Goal: Information Seeking & Learning: Learn about a topic

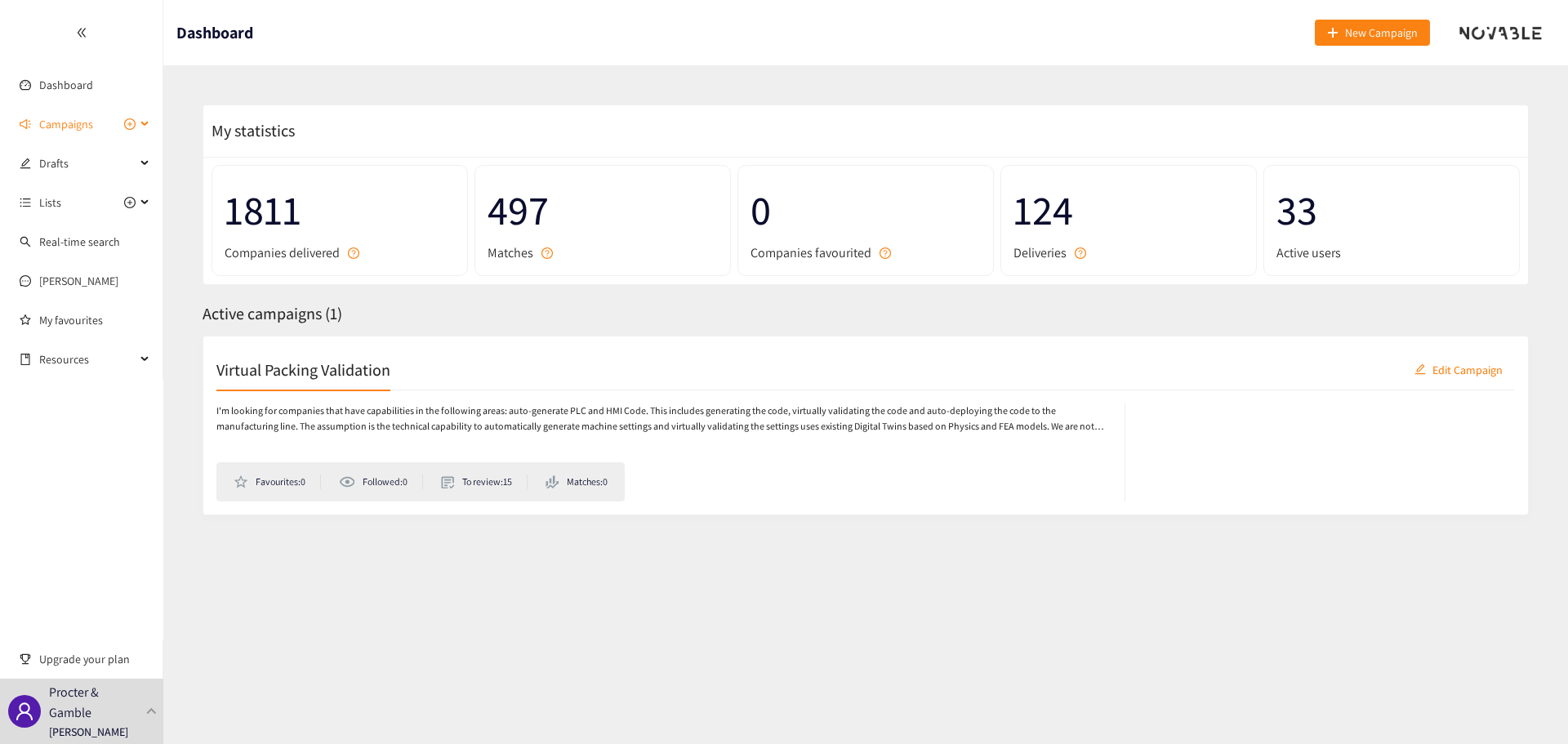
click at [142, 124] on icon at bounding box center [146, 124] width 8 height 0
click at [82, 162] on link "Virtual Packing Validation" at bounding box center [100, 163] width 122 height 15
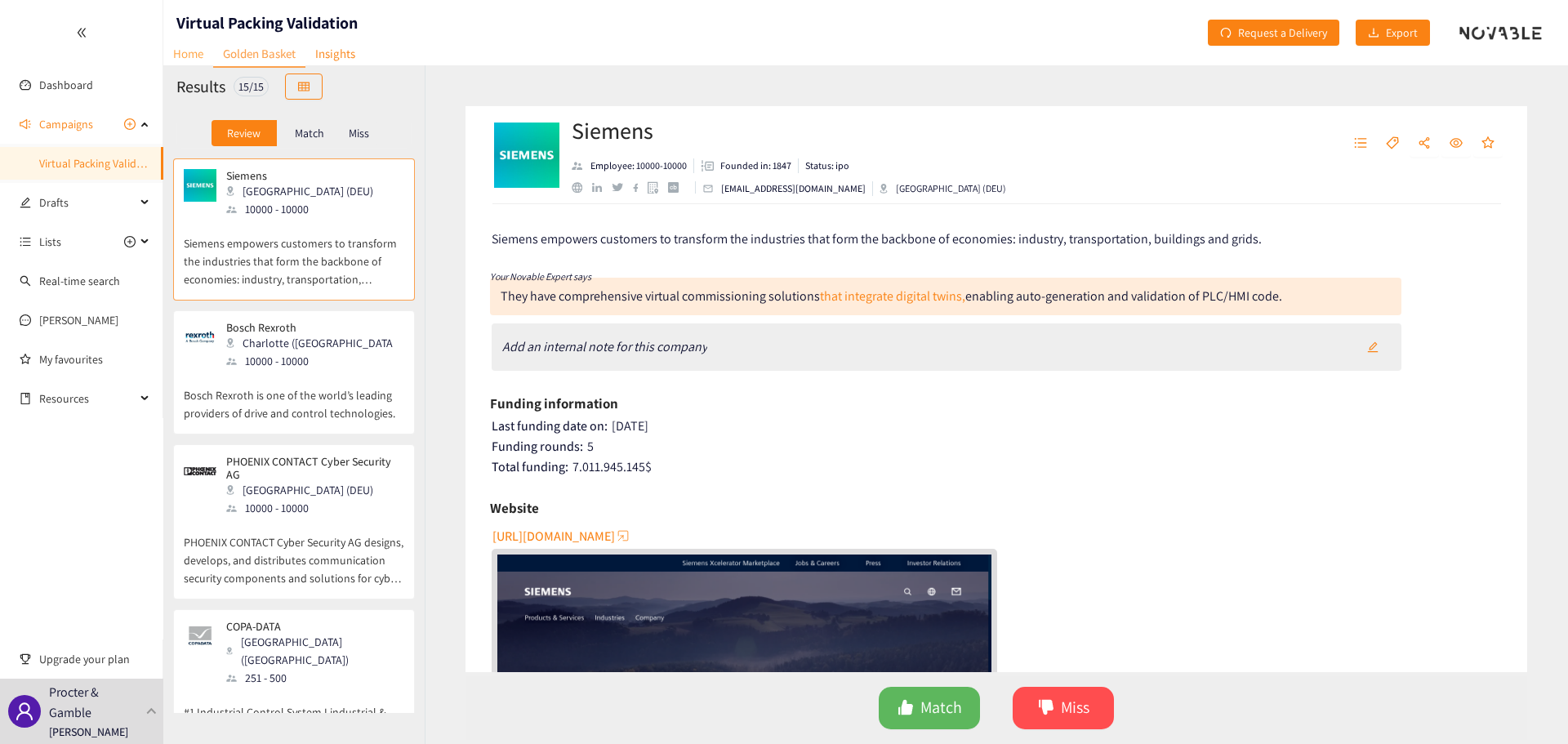
click at [187, 51] on link "Home" at bounding box center [188, 53] width 50 height 25
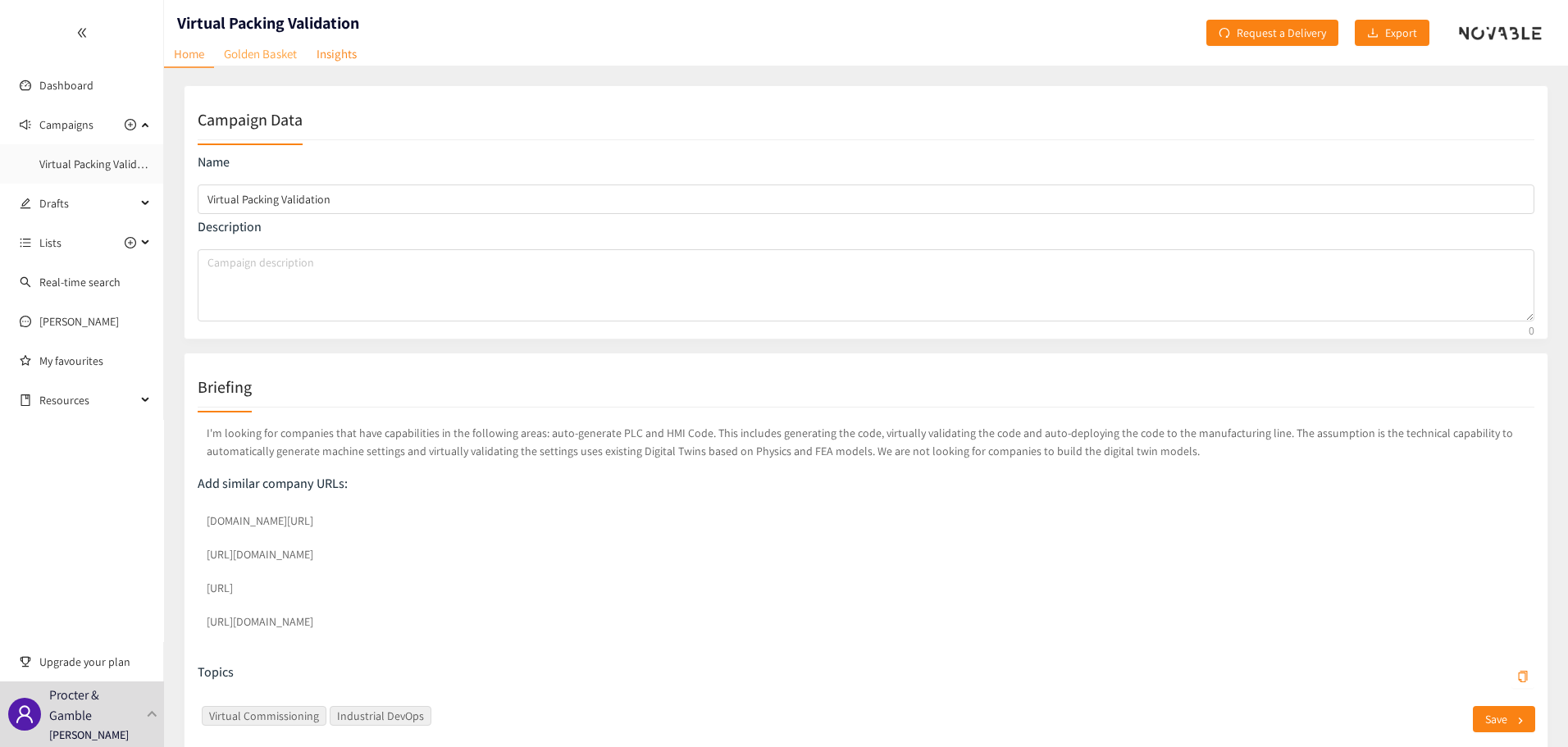
click at [260, 58] on link "Golden Basket" at bounding box center [260, 53] width 93 height 25
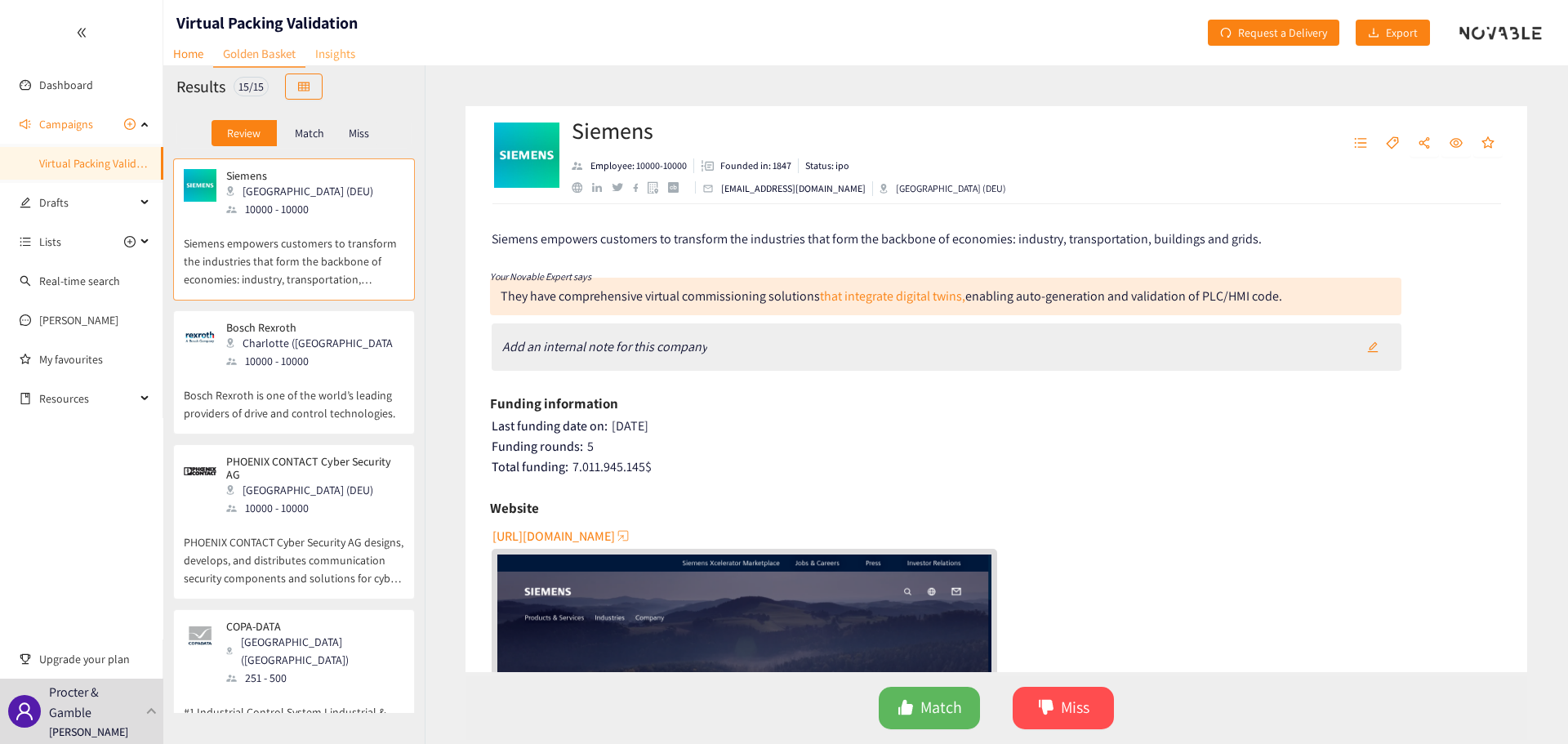
click at [342, 52] on link "Insights" at bounding box center [335, 53] width 59 height 25
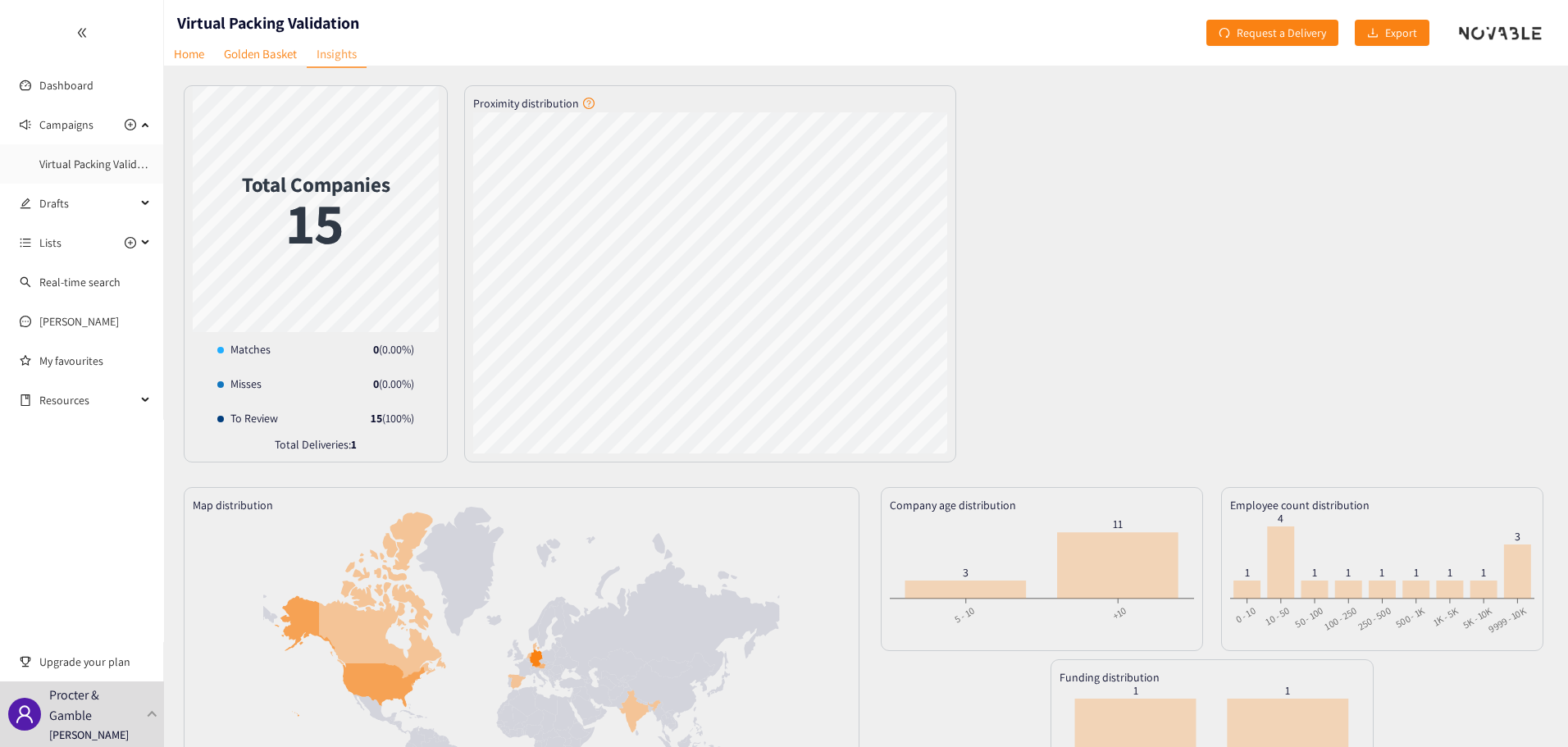
click at [1118, 418] on div "Total Companies 15 Matches 0 ( 0.00 %) Misses 0 ( 0.00 %) To Review 15 ( 100 %)…" at bounding box center [866, 274] width 1365 height 377
click at [977, 587] on icon at bounding box center [965, 589] width 121 height 18
click at [254, 56] on link "Golden Basket" at bounding box center [260, 53] width 93 height 25
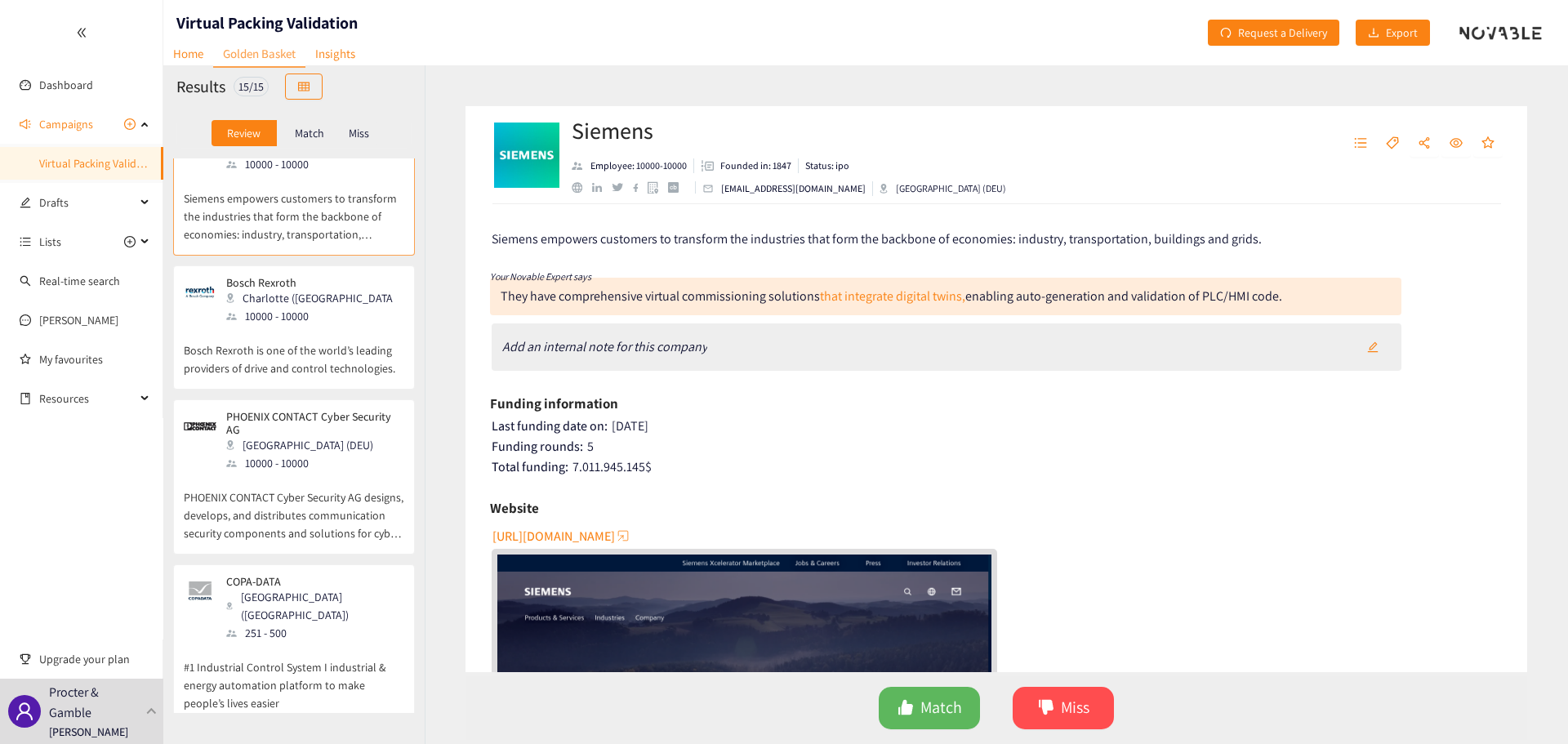
scroll to position [82, 0]
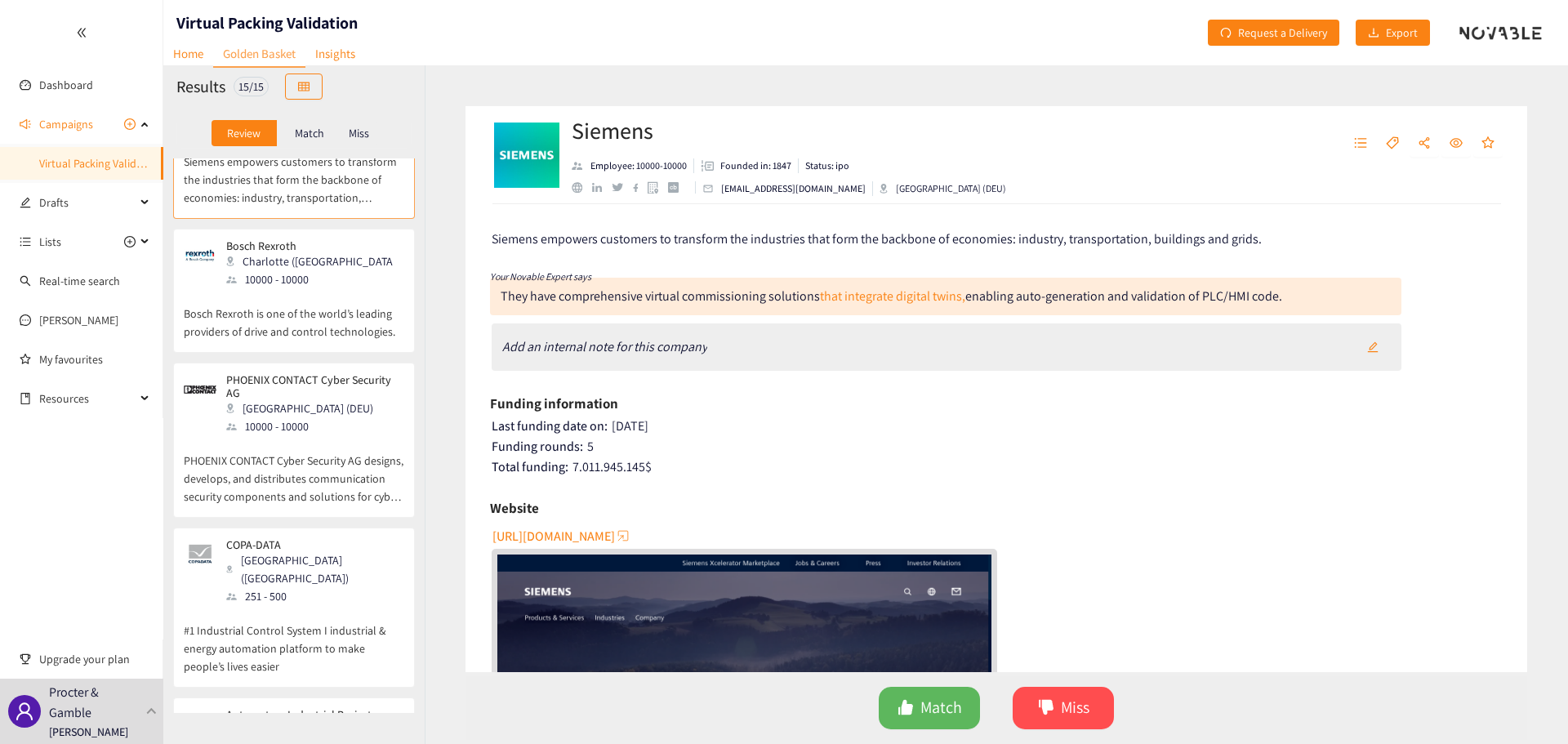
click at [311, 133] on p "Match" at bounding box center [310, 133] width 30 height 13
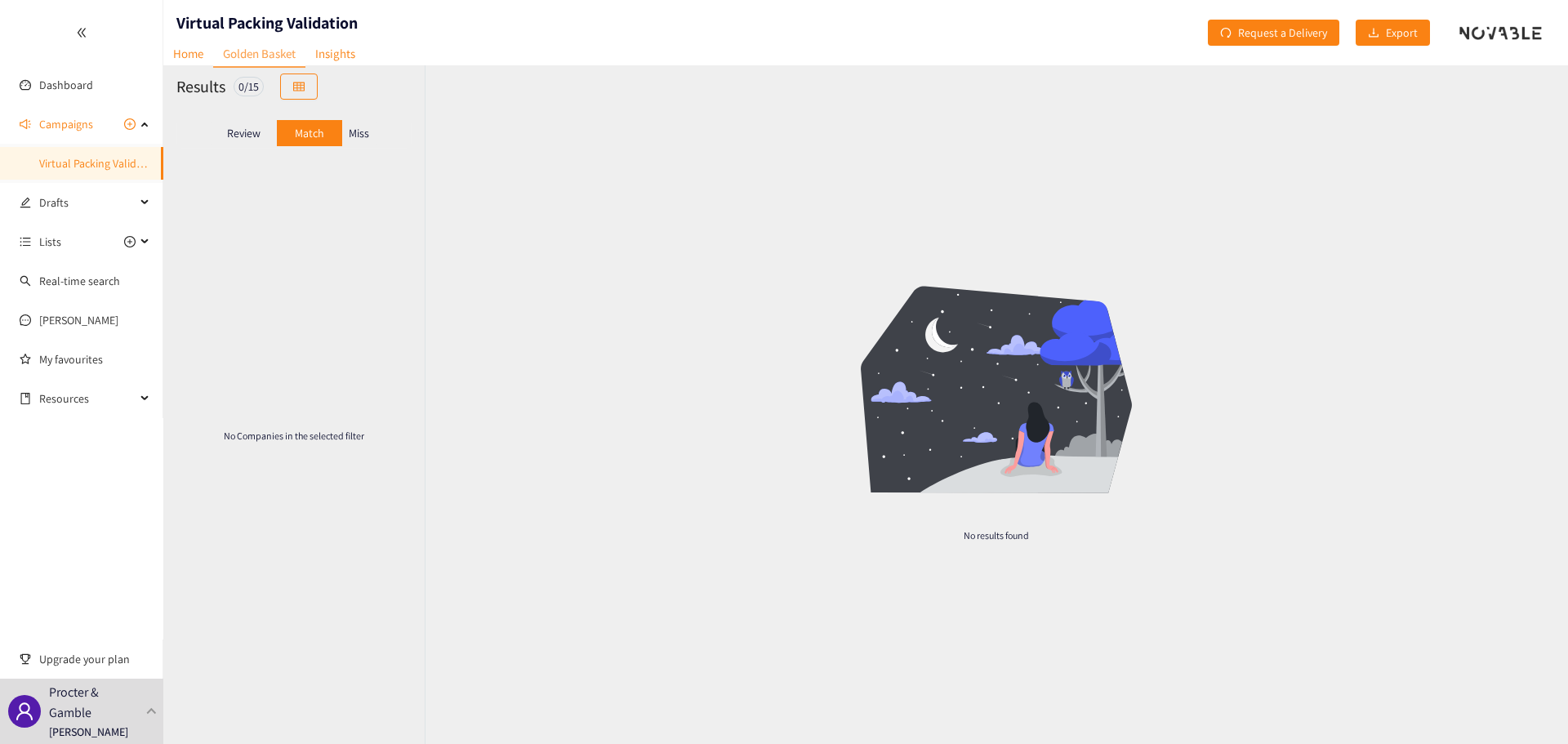
click at [349, 130] on p "Miss" at bounding box center [358, 133] width 20 height 13
click at [250, 129] on p "Review" at bounding box center [244, 133] width 33 height 13
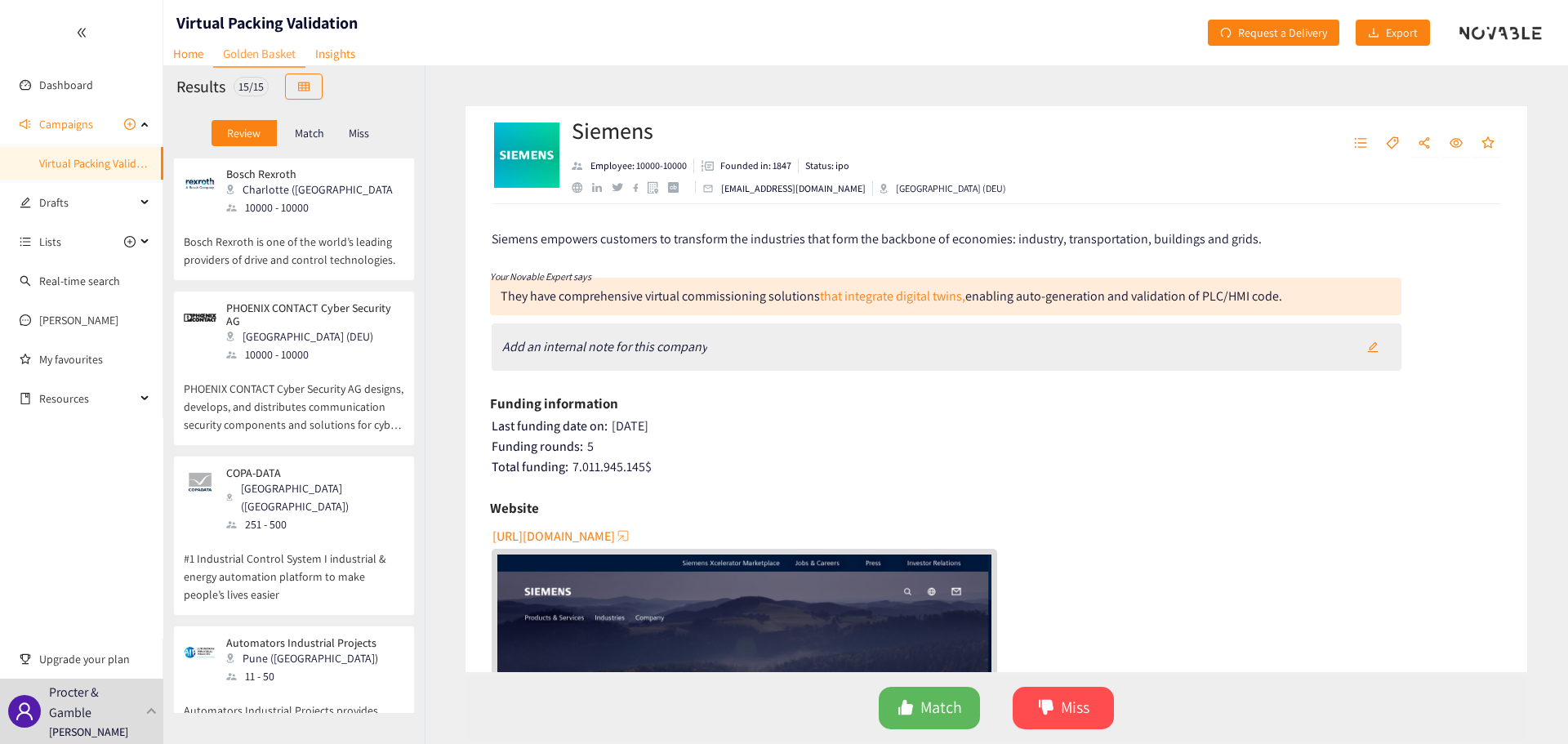
scroll to position [163, 0]
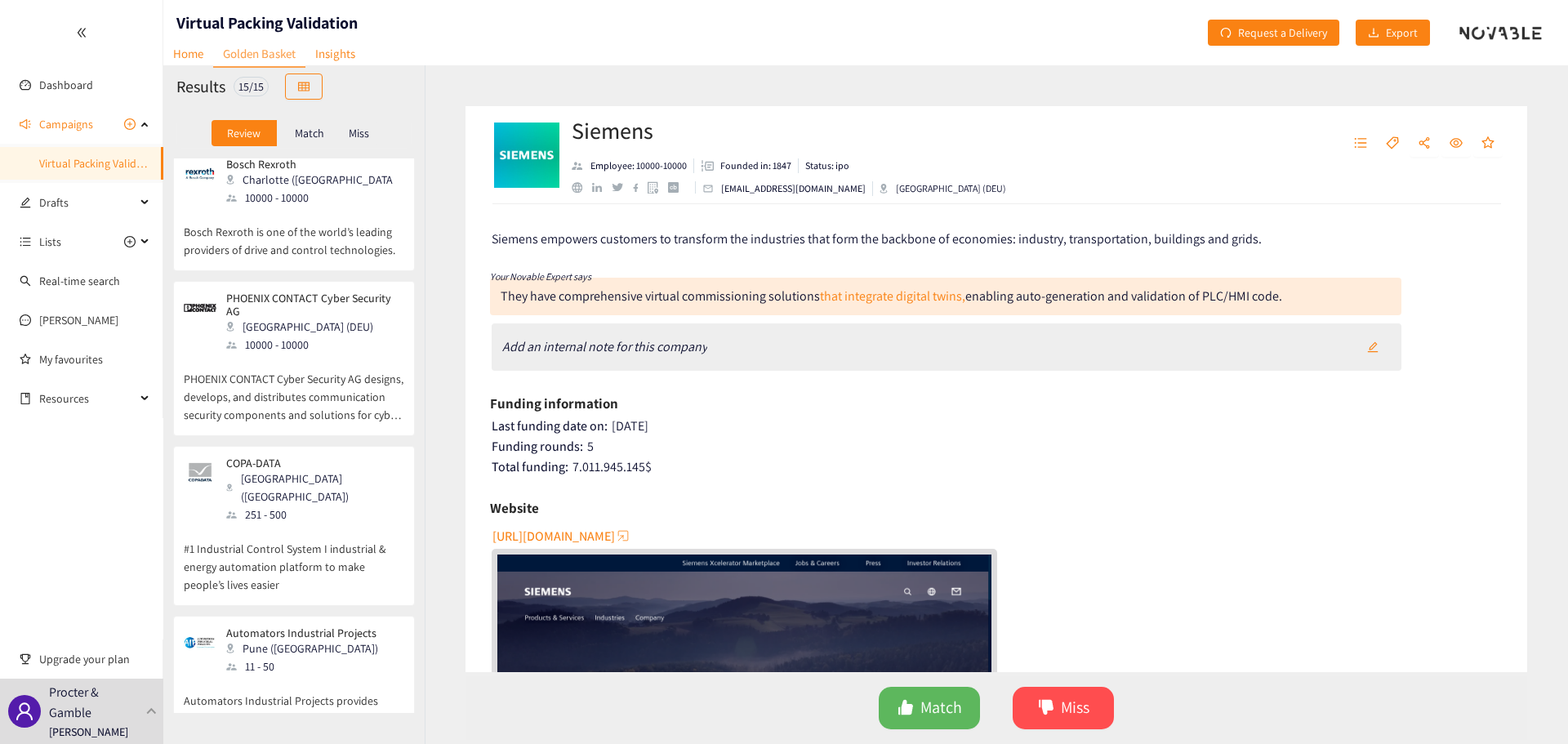
click at [318, 347] on div "10000 - 10000" at bounding box center [314, 345] width 176 height 18
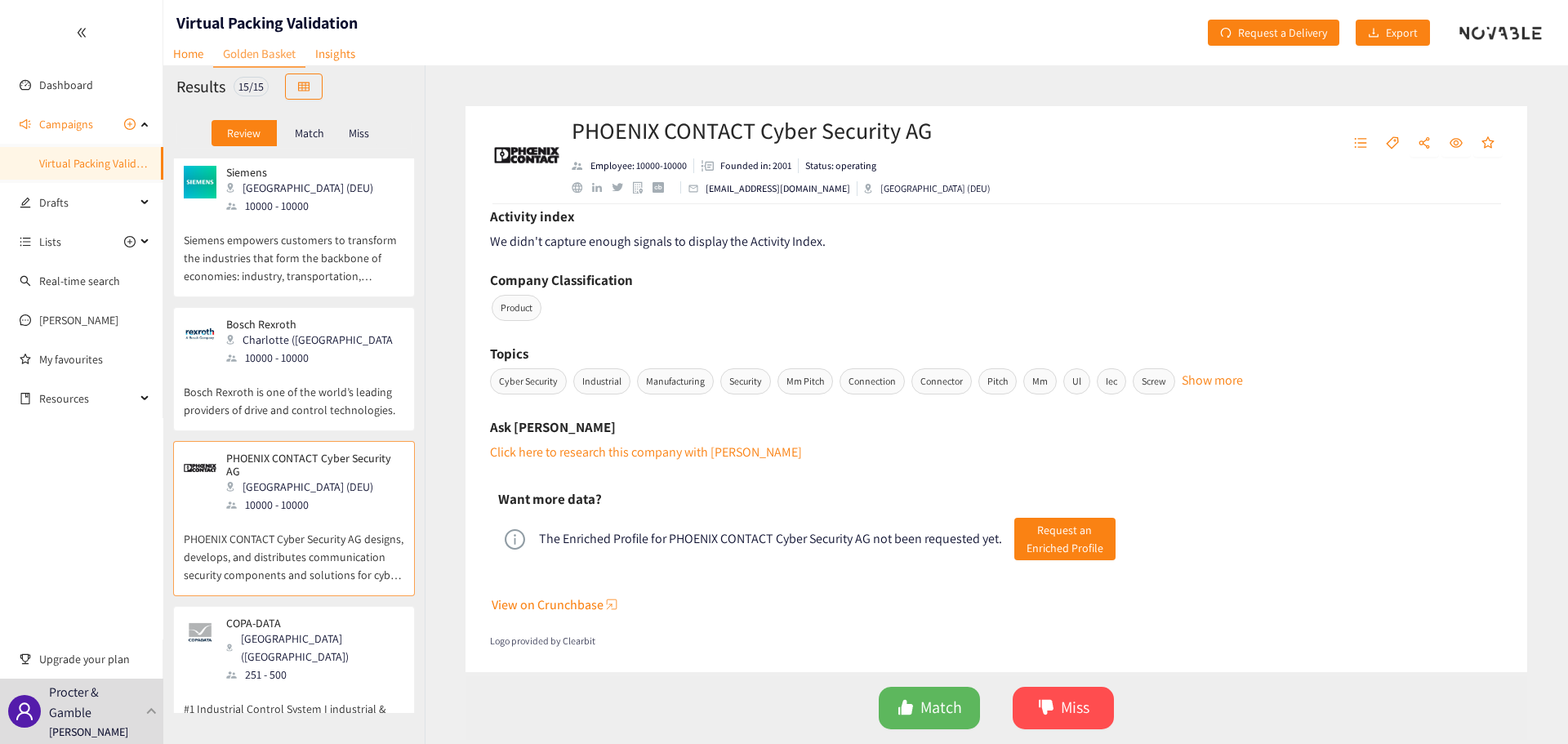
scroll to position [0, 0]
click at [299, 222] on p "Siemens empowers customers to transform the industries that form the backbone o…" at bounding box center [293, 253] width 221 height 70
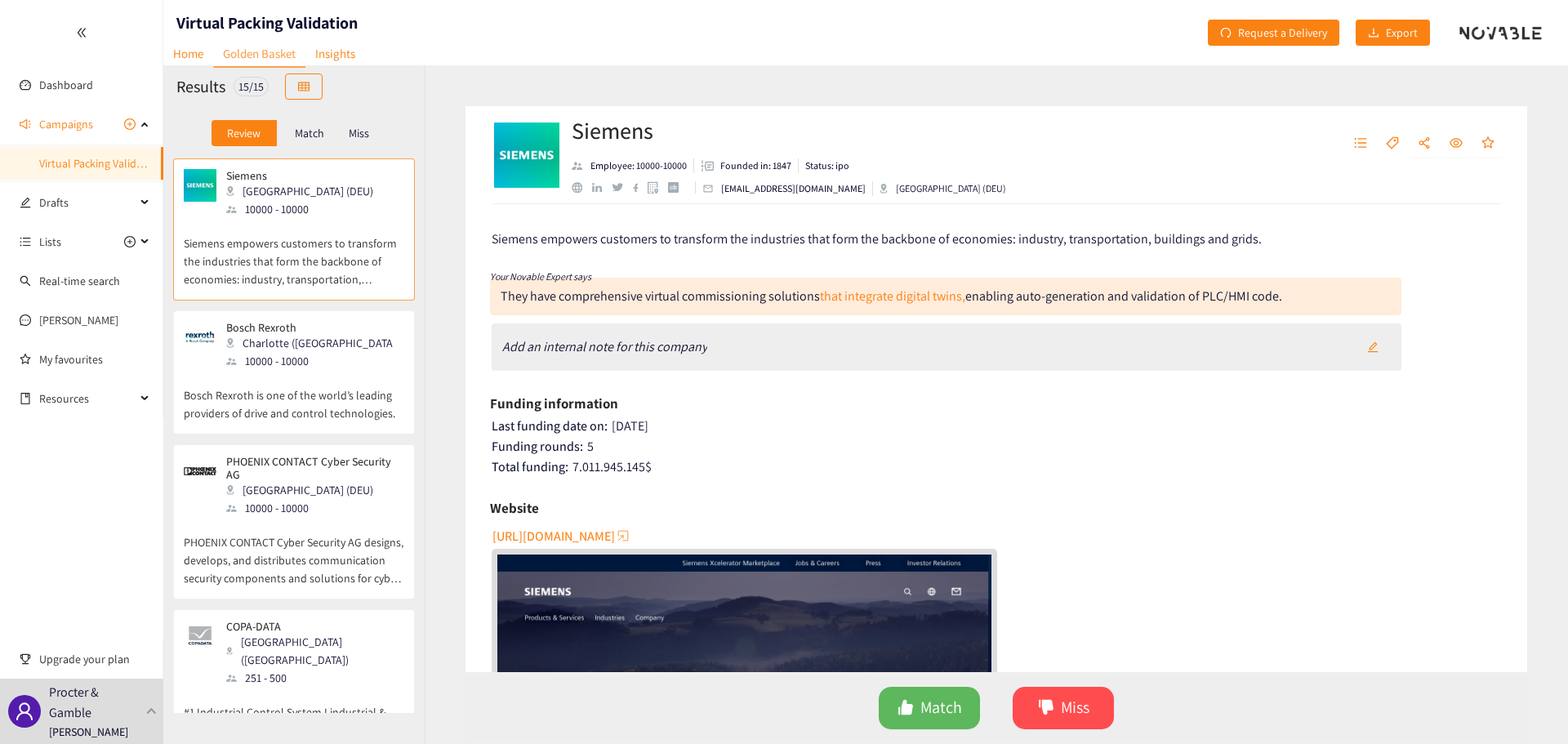
click at [289, 380] on p "Bosch Rexroth is one of the world’s leading providers of drive and control tech…" at bounding box center [293, 396] width 221 height 52
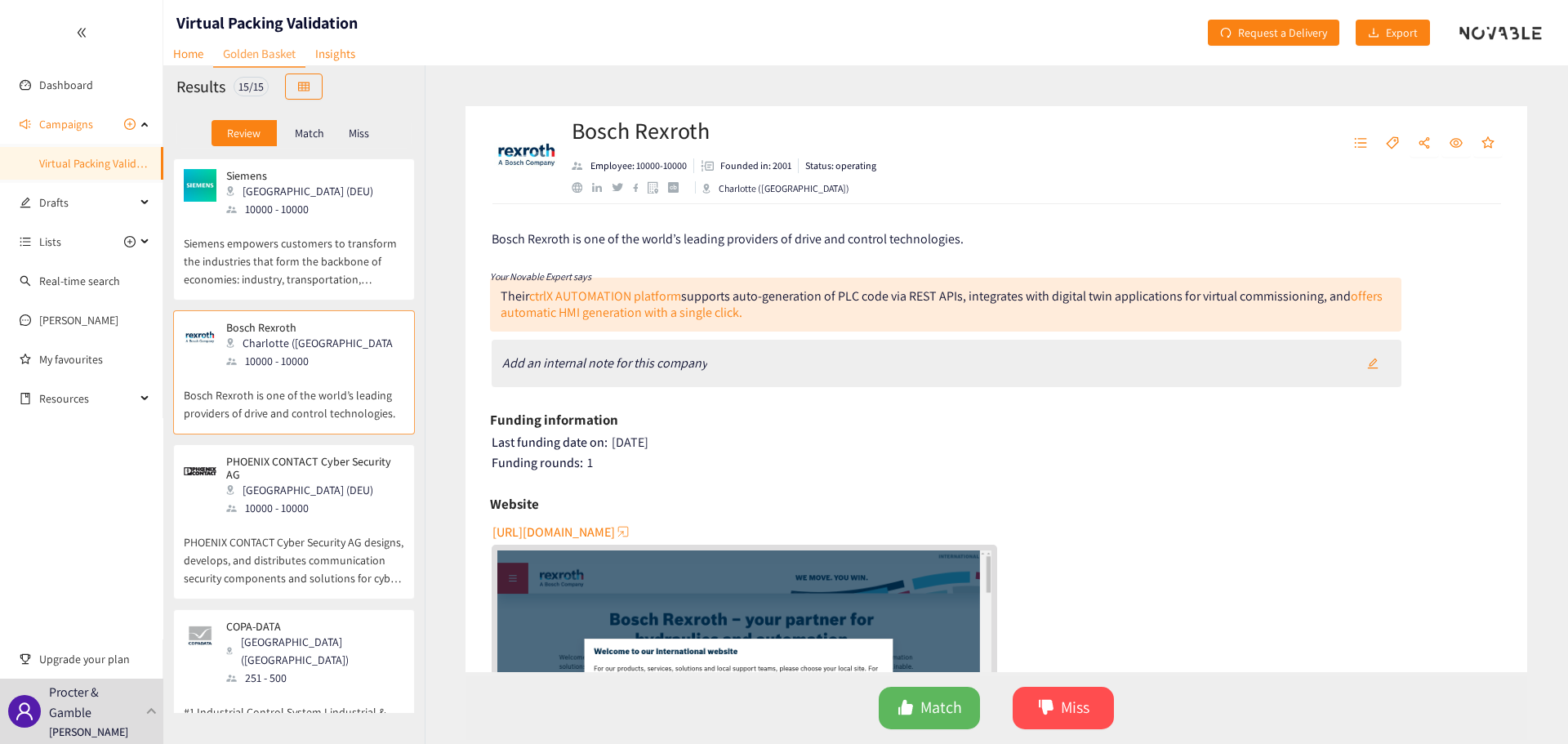
click at [302, 499] on div "[GEOGRAPHIC_DATA] (DEU)" at bounding box center [314, 490] width 176 height 18
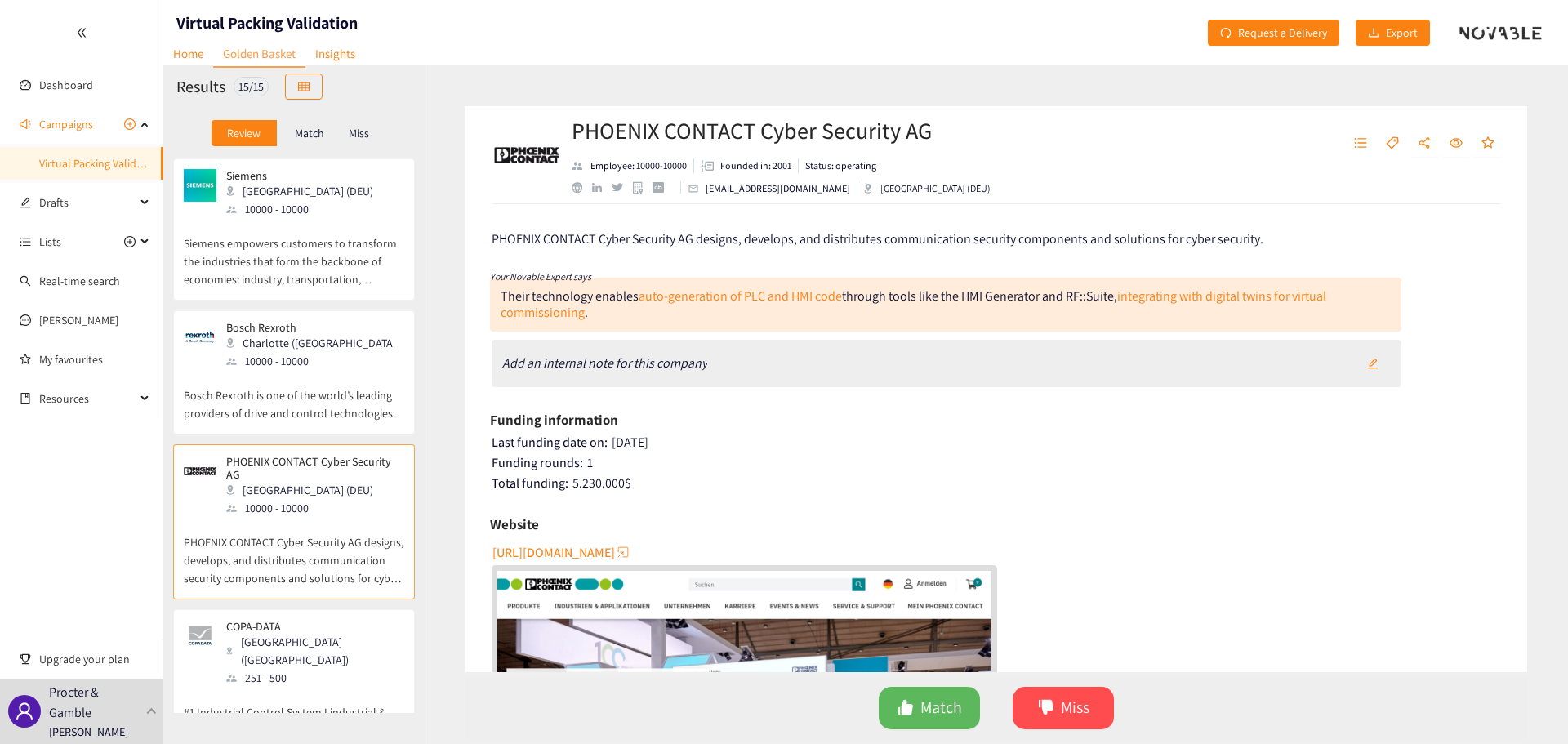
click at [271, 241] on p "Siemens empowers customers to transform the industries that form the backbone o…" at bounding box center [293, 253] width 221 height 70
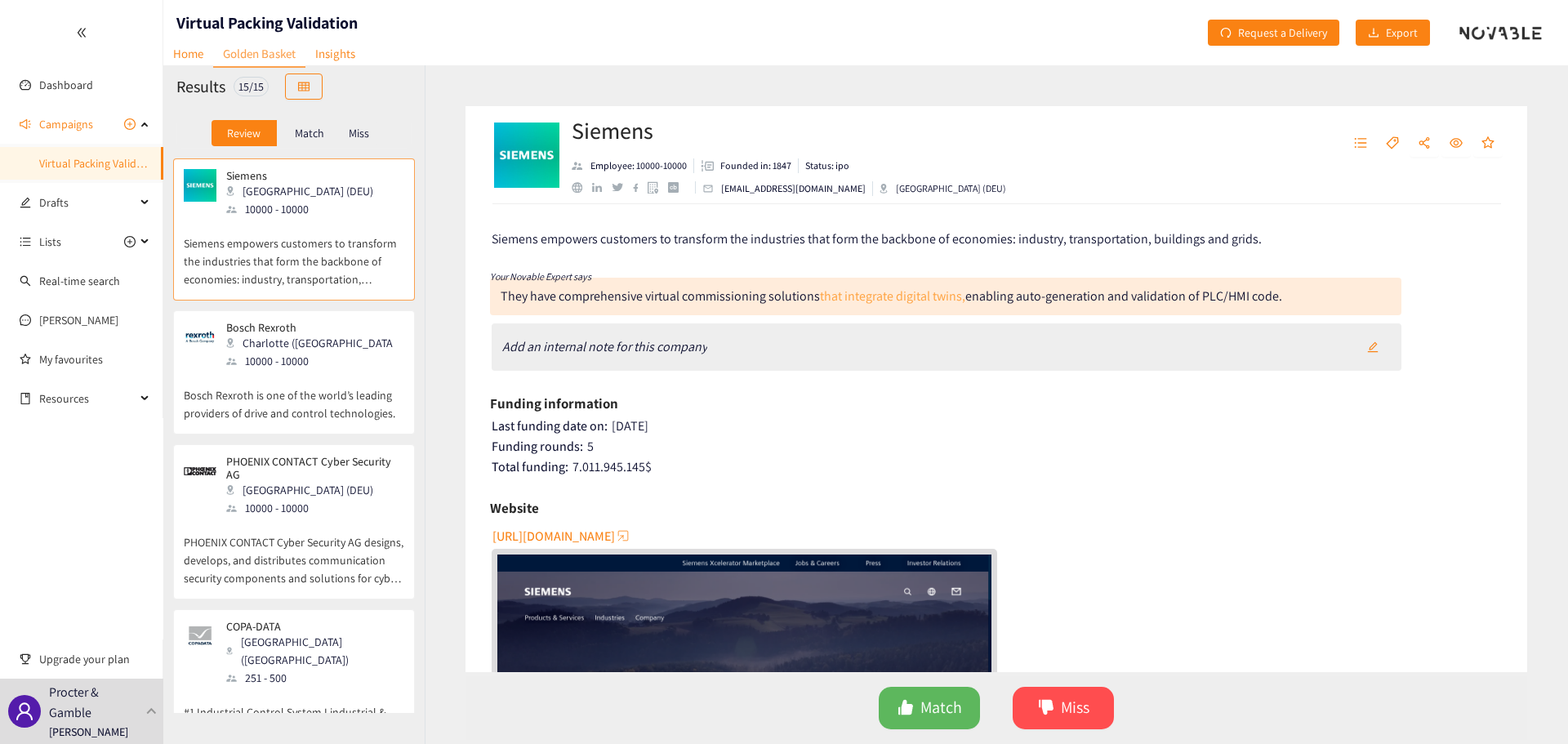
click at [924, 293] on link "that integrate digital twins," at bounding box center [892, 296] width 146 height 17
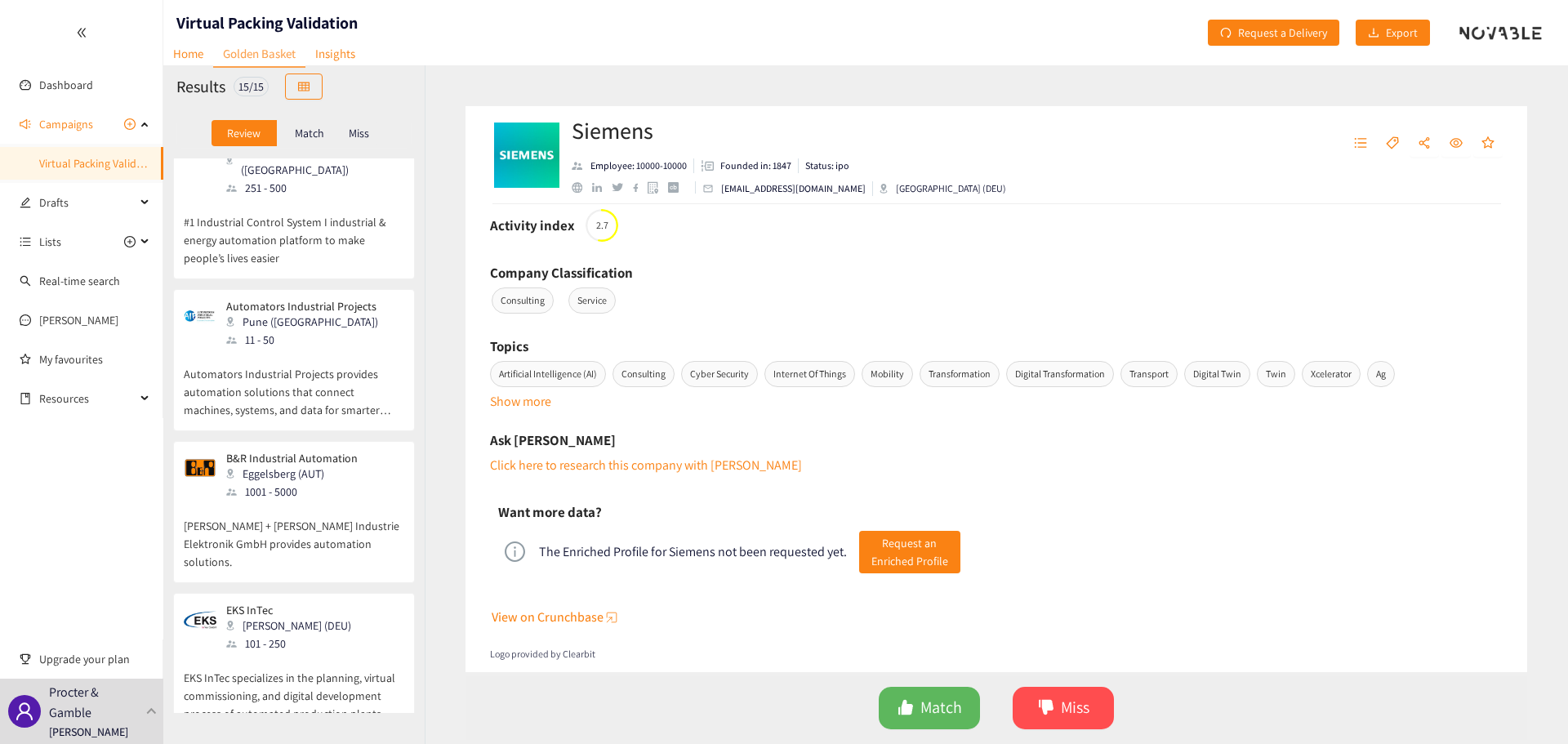
scroll to position [888, 0]
click at [512, 540] on icon "info-circle" at bounding box center [514, 549] width 20 height 20
click at [584, 605] on span "View on Crunchbase" at bounding box center [547, 615] width 112 height 20
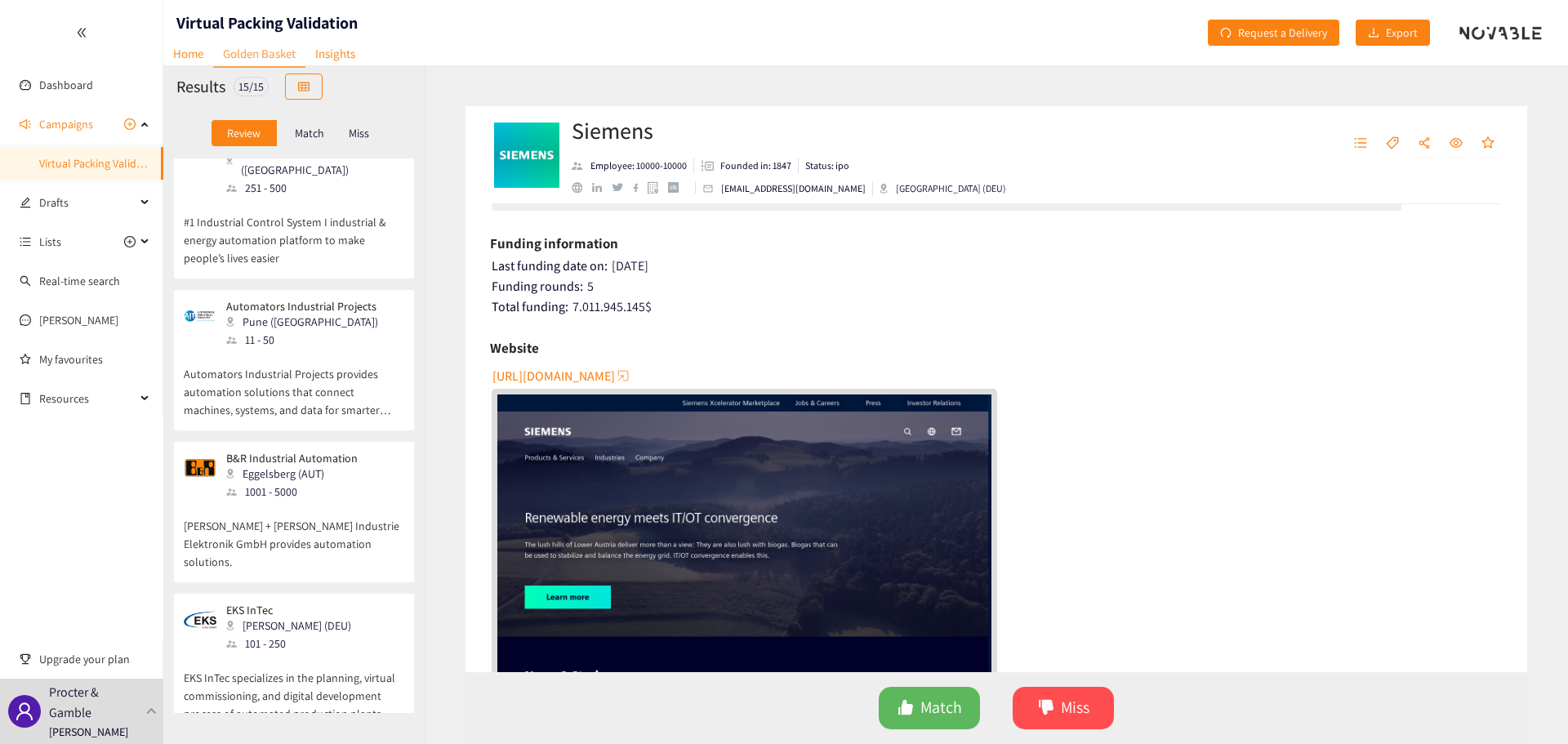
scroll to position [0, 0]
